Goal: Information Seeking & Learning: Compare options

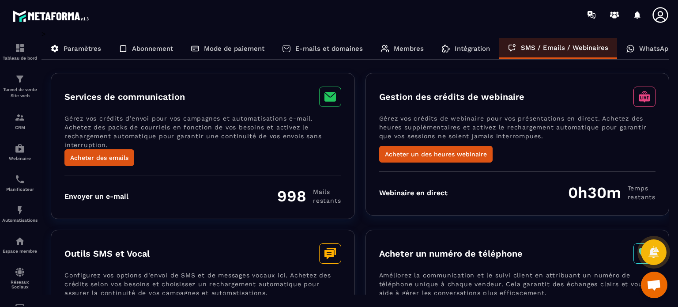
click at [390, 51] on div "Membres" at bounding box center [401, 48] width 61 height 21
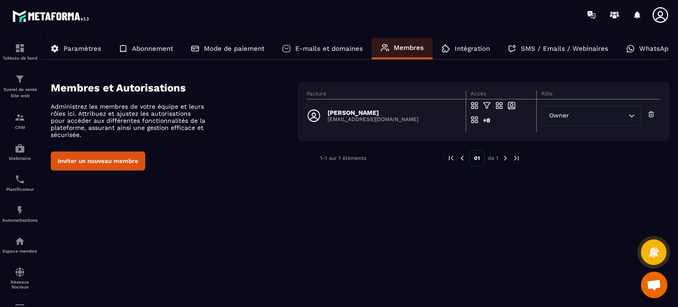
click at [236, 47] on p "Mode de paiement" at bounding box center [234, 49] width 60 height 8
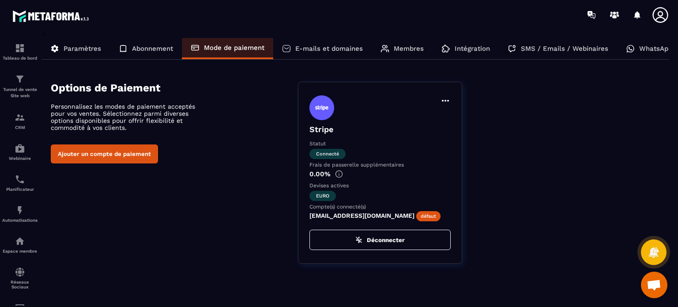
click at [160, 49] on p "Abonnement" at bounding box center [152, 49] width 41 height 8
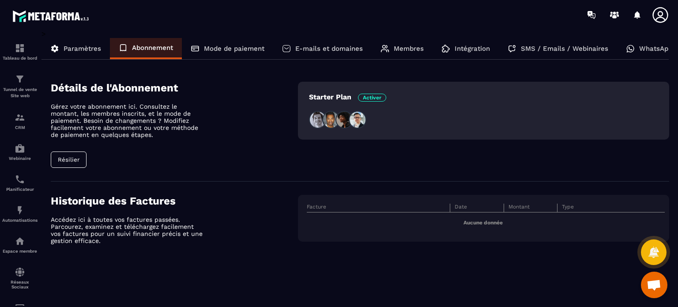
click at [76, 49] on p "Paramètres" at bounding box center [83, 49] width 38 height 8
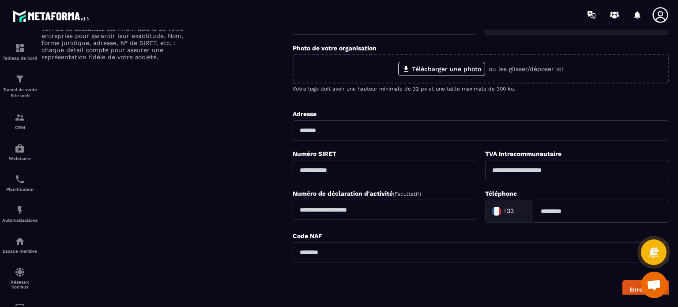
scroll to position [146, 0]
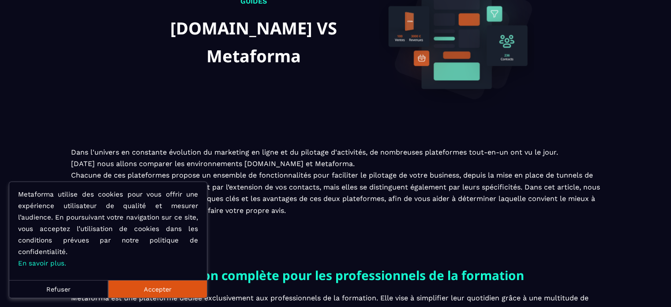
scroll to position [97, 0]
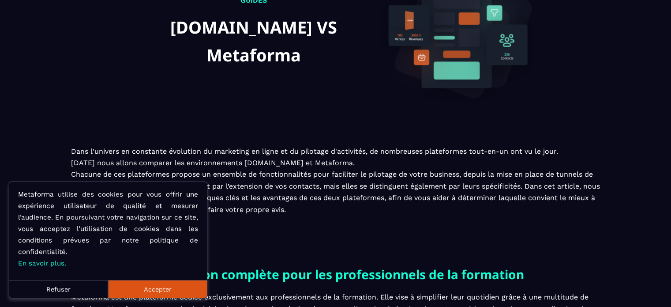
click at [139, 288] on button "Accepter" at bounding box center [157, 289] width 99 height 18
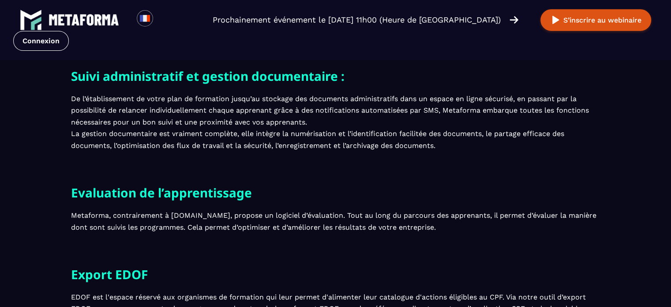
scroll to position [403, 0]
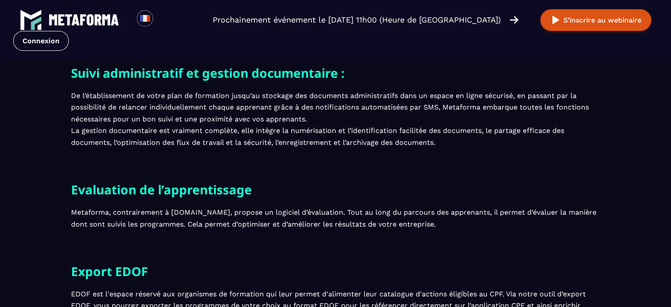
click at [349, 143] on p "De l’établissement de votre plan de formation jusqu’au stockage des documents a…" at bounding box center [335, 119] width 529 height 58
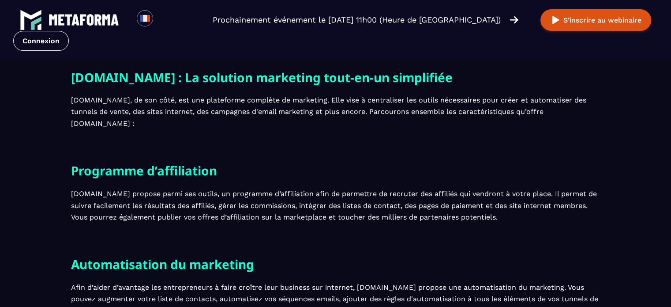
scroll to position [1484, 0]
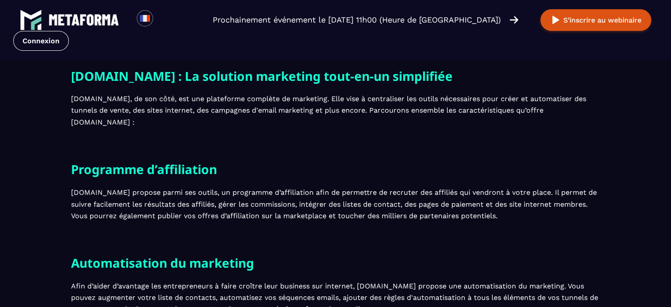
click at [219, 236] on div "Programme d’affiliation Systeme.io propose parmi ses outils, un programme d’aff…" at bounding box center [335, 205] width 529 height 93
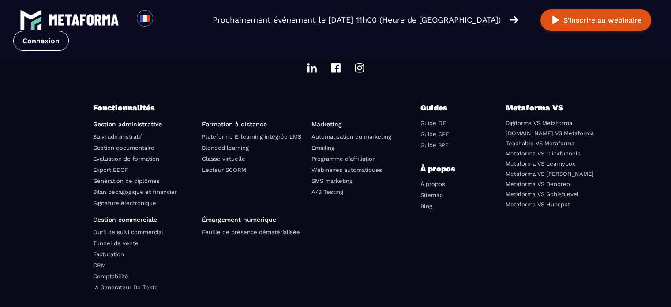
scroll to position [1380, 0]
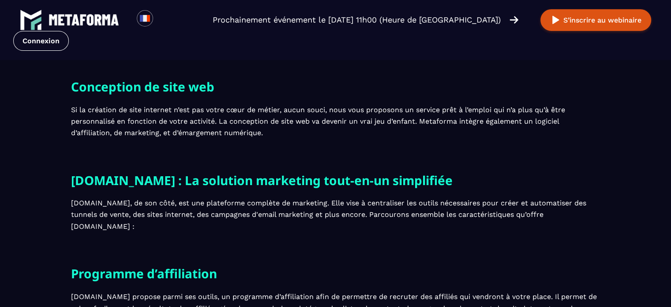
click at [435, 139] on p "Si la création de site internet n’est pas votre cœur de métier, aucun souci, no…" at bounding box center [335, 121] width 529 height 35
click at [351, 139] on p "Si la création de site internet n’est pas votre cœur de métier, aucun souci, no…" at bounding box center [335, 121] width 529 height 35
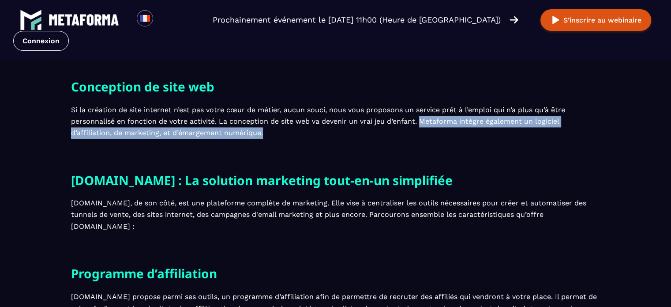
drag, startPoint x: 424, startPoint y: 145, endPoint x: 407, endPoint y: 162, distance: 23.7
click at [407, 162] on div "Conception de site web Si la création de site internet n’est pas votre cœur de …" at bounding box center [335, 122] width 529 height 93
copy p "Metaforma intègre également un logiciel d’affiliation, de marketing, et d’émarg…"
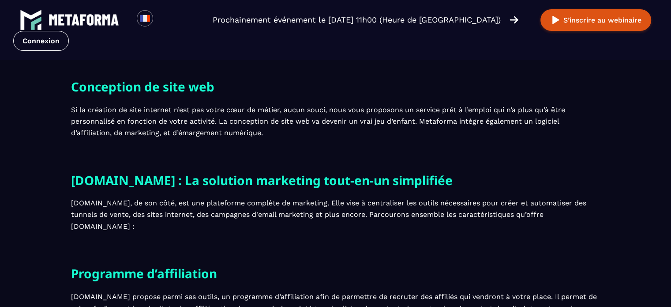
click at [350, 138] on p "Si la création de site internet n’est pas votre cœur de métier, aucun souci, no…" at bounding box center [335, 121] width 529 height 35
